Goal: Find contact information: Find contact information

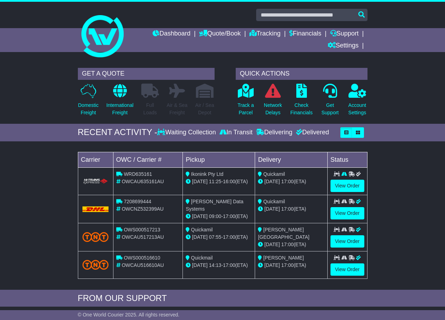
click at [131, 172] on span "WRD635161" at bounding box center [138, 174] width 28 height 6
copy span "WRD635161"
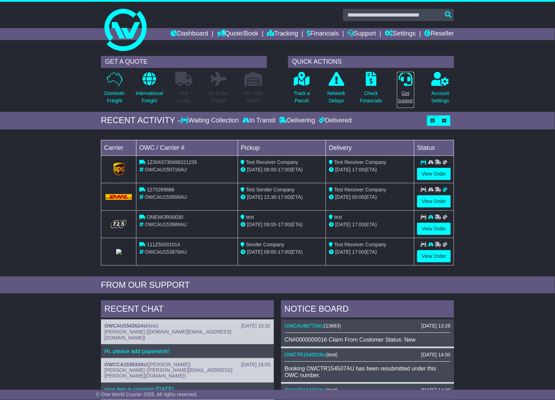
click at [403, 92] on p "Get Support" at bounding box center [405, 97] width 17 height 15
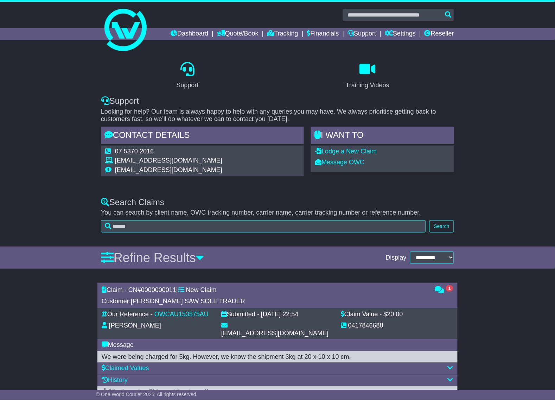
click at [152, 127] on div "Support Training Videos Support Looking for help? Our team is always happy to h…" at bounding box center [278, 115] width 360 height 127
drag, startPoint x: 146, startPoint y: 150, endPoint x: 104, endPoint y: 146, distance: 42.7
click at [104, 146] on div "07 5370 2016 [EMAIL_ADDRESS][DOMAIN_NAME] [EMAIL_ADDRESS][DOMAIN_NAME]" at bounding box center [202, 161] width 203 height 31
drag, startPoint x: 188, startPoint y: 159, endPoint x: 113, endPoint y: 163, distance: 75.1
click at [113, 163] on tr "[EMAIL_ADDRESS][DOMAIN_NAME]" at bounding box center [163, 162] width 117 height 10
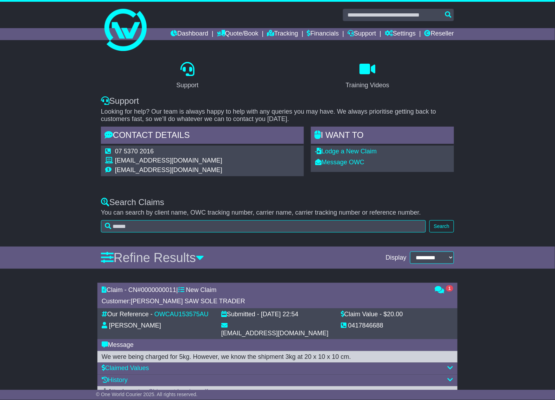
click at [134, 182] on div "Support Training Videos Support Looking for help? Our team is always happy to h…" at bounding box center [277, 121] width 555 height 138
click at [117, 27] on img at bounding box center [126, 30] width 42 height 42
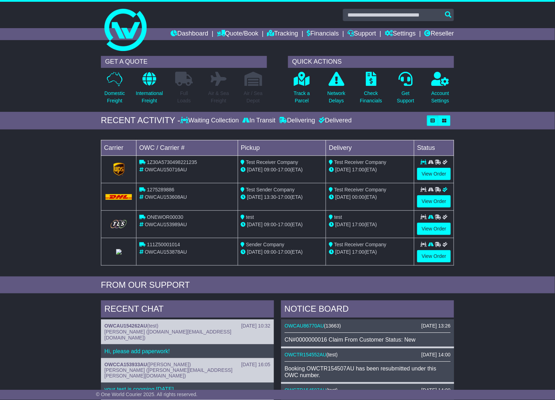
drag, startPoint x: 500, startPoint y: 137, endPoint x: 498, endPoint y: 133, distance: 3.9
click at [500, 137] on div "Loading... No bookings found Carrier OWC / Carrier # Pickup Delivery Status 1Z3…" at bounding box center [277, 205] width 555 height 144
click at [403, 97] on p "Get Support" at bounding box center [405, 97] width 17 height 15
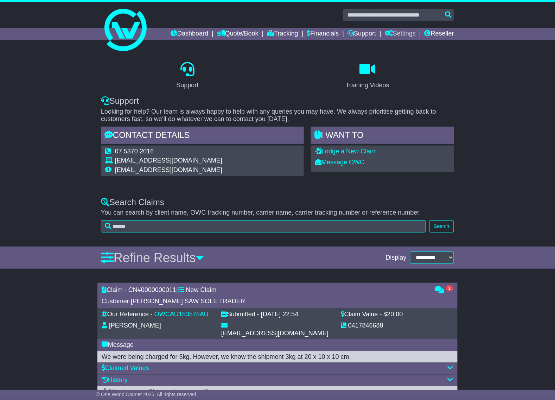
drag, startPoint x: 511, startPoint y: 141, endPoint x: 398, endPoint y: 37, distance: 153.7
click at [510, 138] on div "Support Training Videos Support Looking for help? Our team is always happy to h…" at bounding box center [277, 121] width 555 height 138
